Goal: Transaction & Acquisition: Obtain resource

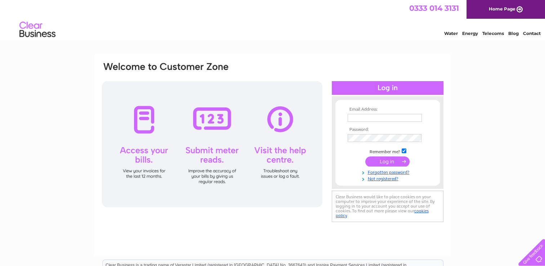
type input "[PERSON_NAME][EMAIL_ADDRESS][DOMAIN_NAME]"
click at [385, 159] on input "submit" at bounding box center [387, 161] width 44 height 10
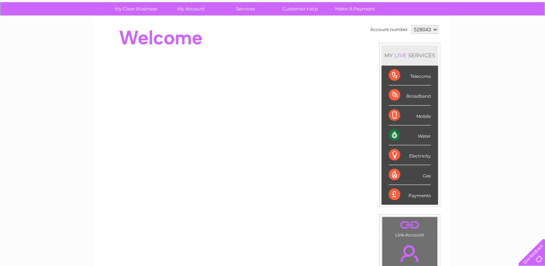
scroll to position [36, 0]
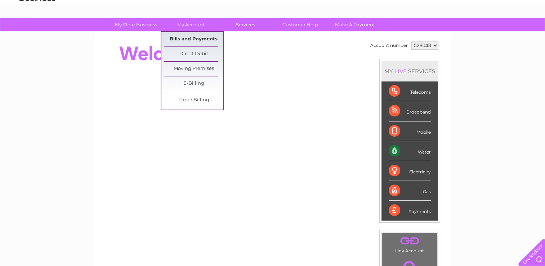
click at [195, 39] on link "Bills and Payments" at bounding box center [193, 39] width 59 height 14
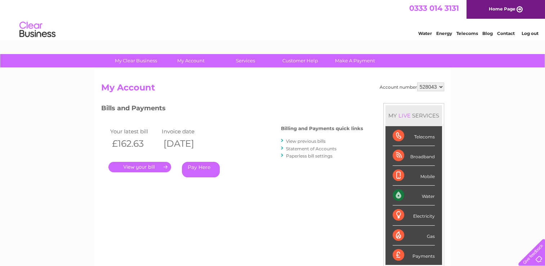
click at [152, 166] on link "." at bounding box center [139, 167] width 63 height 10
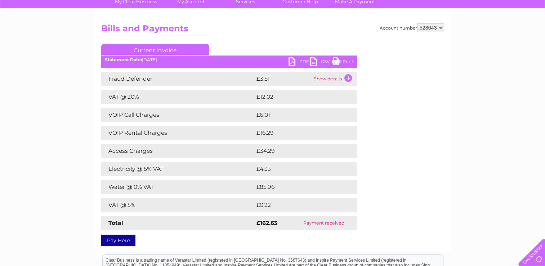
scroll to position [72, 0]
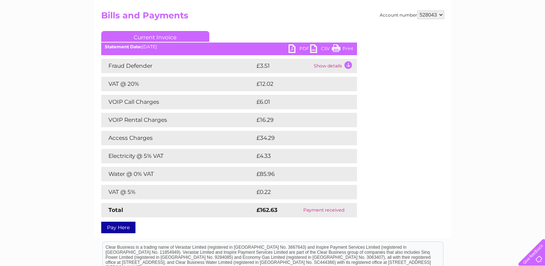
click at [290, 50] on link "PDF" at bounding box center [299, 49] width 22 height 10
